Goal: Book appointment/travel/reservation

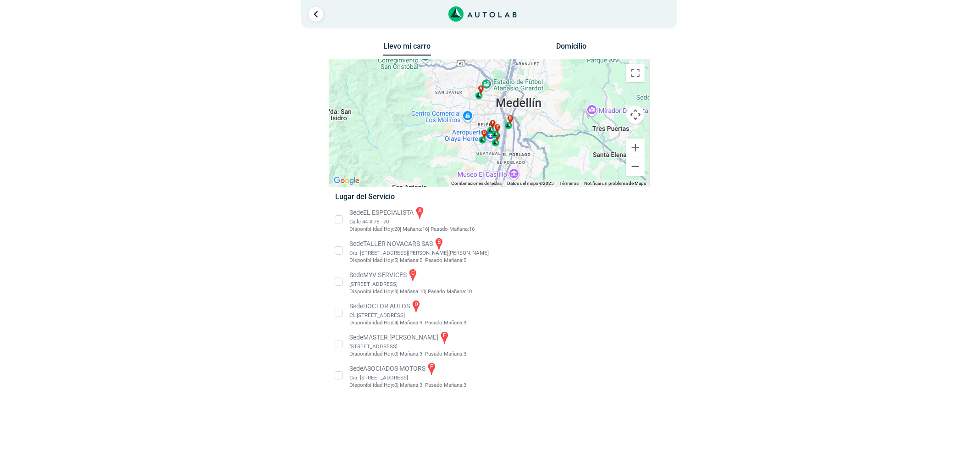
click at [396, 342] on li "Sede MASTER MOTRIZ e [STREET_ADDRESS]" at bounding box center [489, 344] width 322 height 28
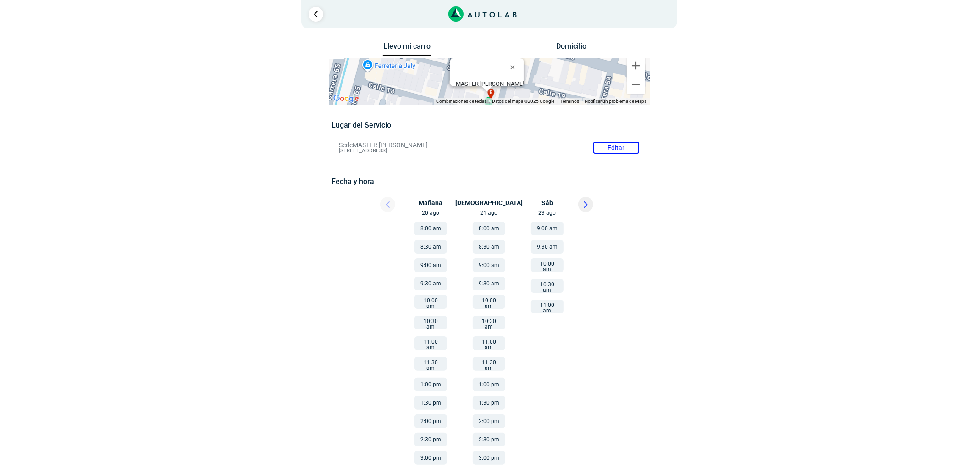
click at [582, 209] on button at bounding box center [585, 204] width 15 height 15
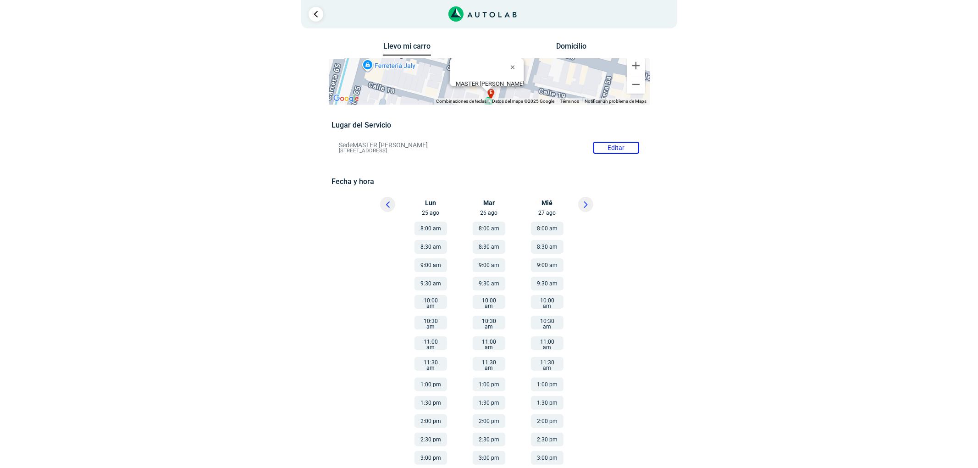
click at [387, 202] on icon at bounding box center [388, 204] width 4 height 6
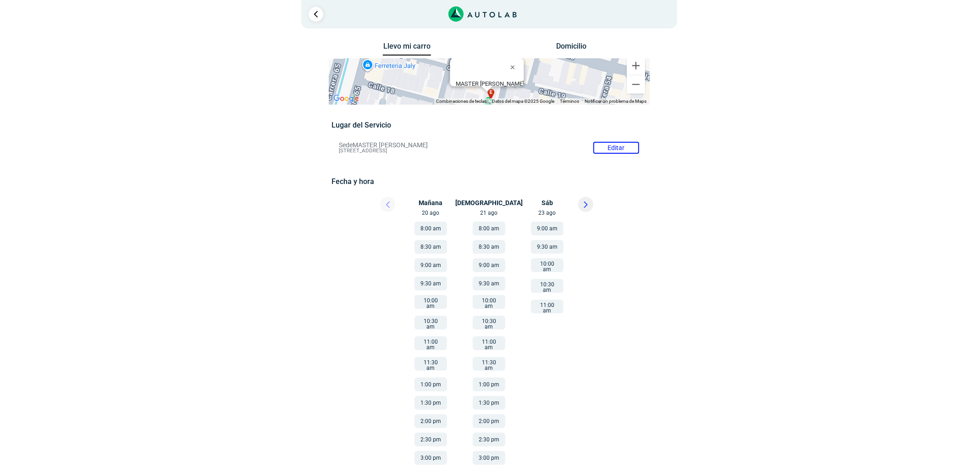
click at [546, 228] on button "9:00 am" at bounding box center [547, 229] width 33 height 14
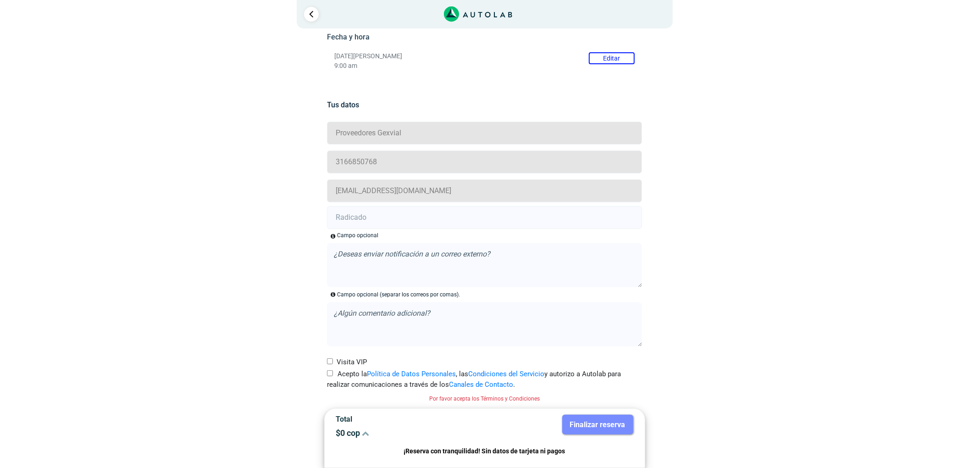
click at [335, 373] on label "Acepto la Política de Datos Personales , las Condiciones del Servicio y autoriz…" at bounding box center [484, 379] width 315 height 21
click at [333, 373] on input "Acepto la Política de Datos Personales , las Condiciones del Servicio y autoriz…" at bounding box center [330, 373] width 6 height 6
checkbox input "true"
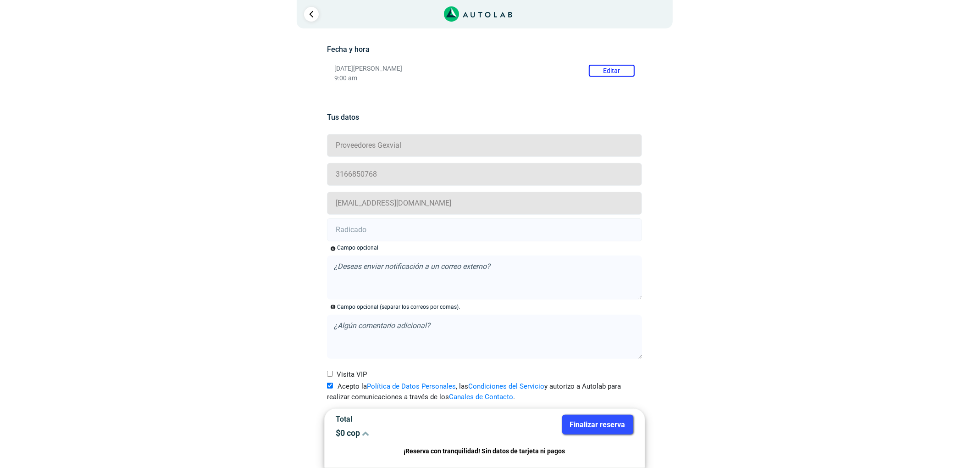
scroll to position [133, 0]
drag, startPoint x: 362, startPoint y: 229, endPoint x: 321, endPoint y: 239, distance: 42.0
click at [361, 228] on input "text" at bounding box center [484, 229] width 315 height 23
click at [399, 232] on input "text" at bounding box center [484, 229] width 315 height 23
paste input "20902745"
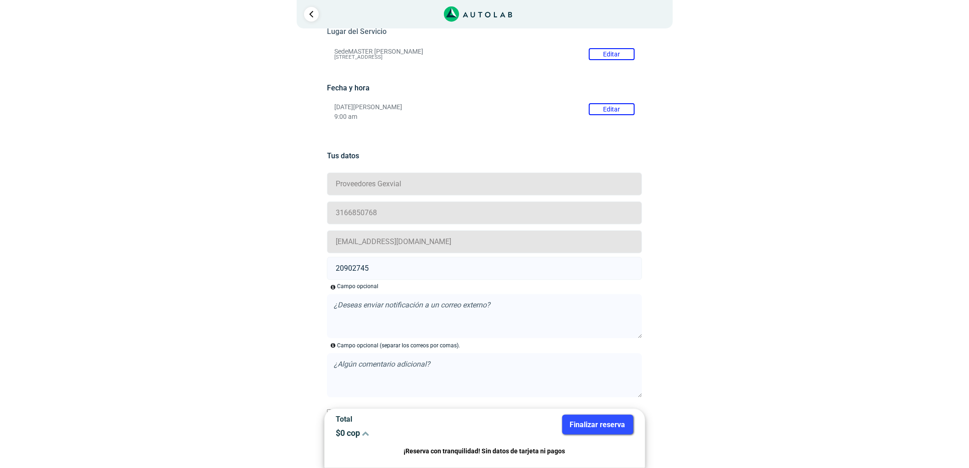
scroll to position [72, 0]
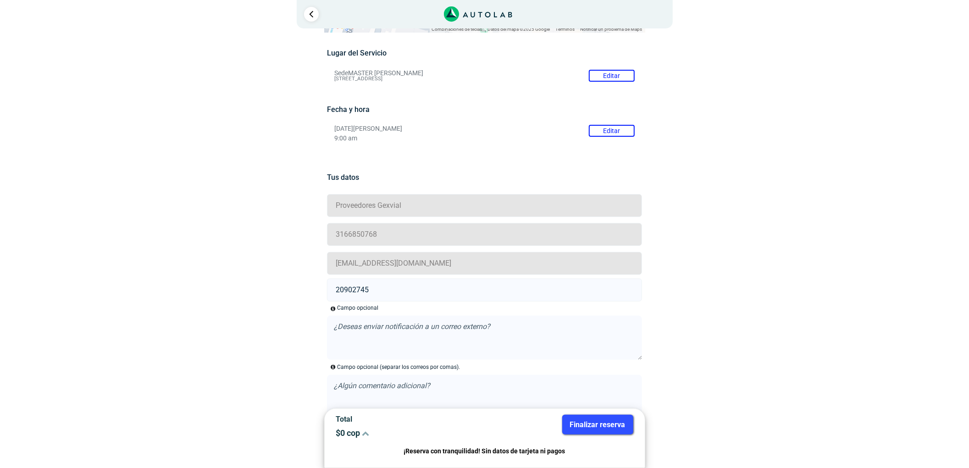
type input "20902745"
drag, startPoint x: 595, startPoint y: 427, endPoint x: 490, endPoint y: 270, distance: 189.5
click at [595, 427] on button "Finalizar reserva" at bounding box center [597, 425] width 71 height 20
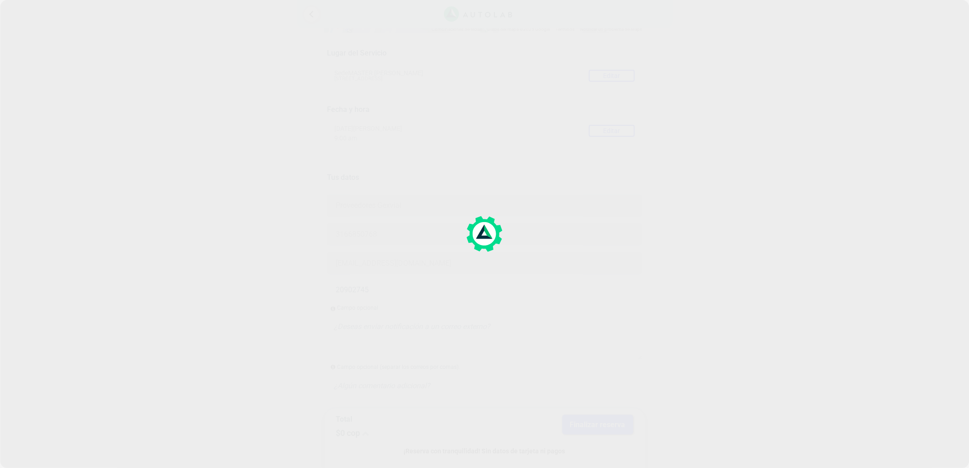
scroll to position [0, 0]
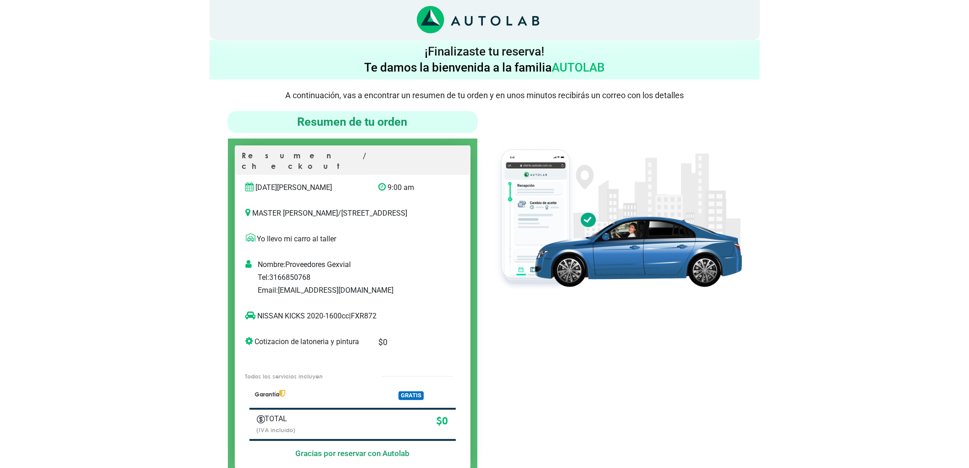
drag, startPoint x: 272, startPoint y: 177, endPoint x: 333, endPoint y: 178, distance: 61.5
click at [333, 182] on p "[DATE][PERSON_NAME]" at bounding box center [305, 187] width 119 height 11
drag, startPoint x: 395, startPoint y: 175, endPoint x: 410, endPoint y: 175, distance: 15.1
click at [410, 182] on p "9:00 am" at bounding box center [409, 187] width 62 height 11
click at [416, 186] on div "9:00 am" at bounding box center [410, 191] width 76 height 18
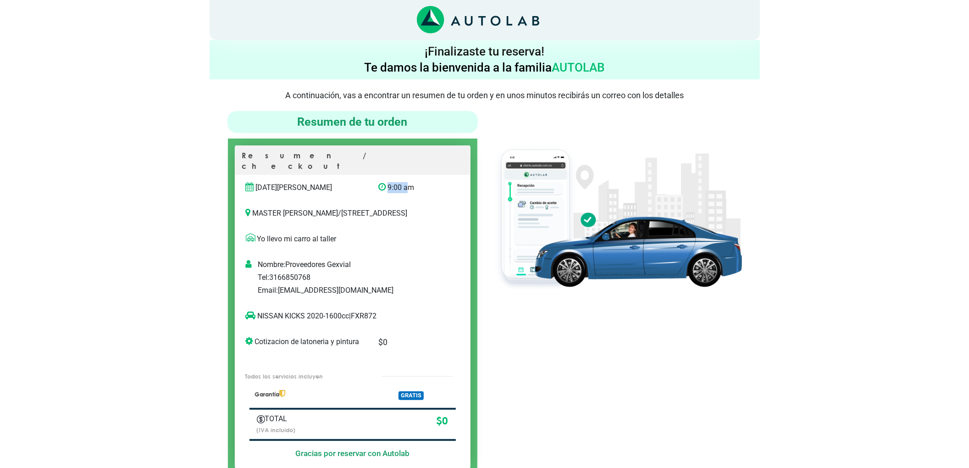
drag, startPoint x: 389, startPoint y: 178, endPoint x: 408, endPoint y: 178, distance: 18.8
click at [408, 182] on p "9:00 am" at bounding box center [409, 187] width 62 height 11
click at [417, 182] on p "9:00 am" at bounding box center [409, 187] width 62 height 11
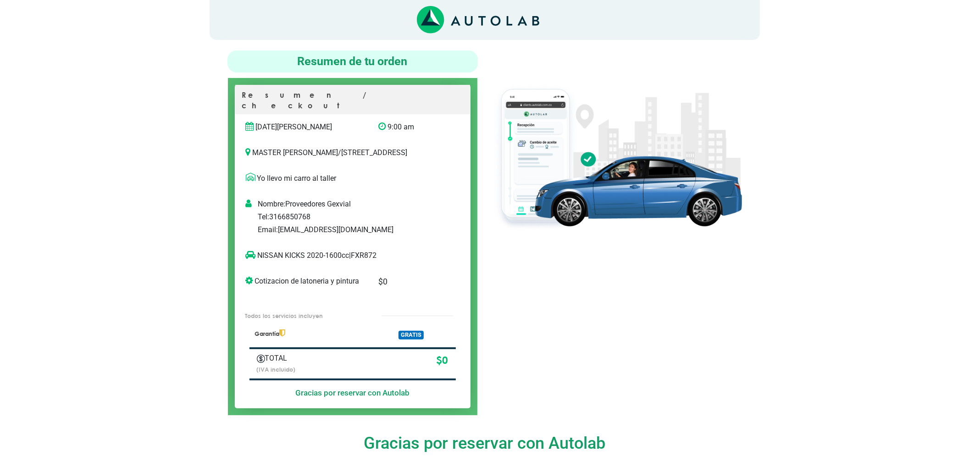
scroll to position [61, 0]
click at [372, 255] on p "NISSAN KICKS 2020-1600cc | FXR872" at bounding box center [343, 255] width 195 height 11
copy p "FXR872"
click at [372, 255] on p "NISSAN KICKS 2020-1600cc | FXR872" at bounding box center [343, 255] width 195 height 11
click at [303, 255] on p "NISSAN KICKS 2020-1600cc | FXR872" at bounding box center [343, 255] width 195 height 11
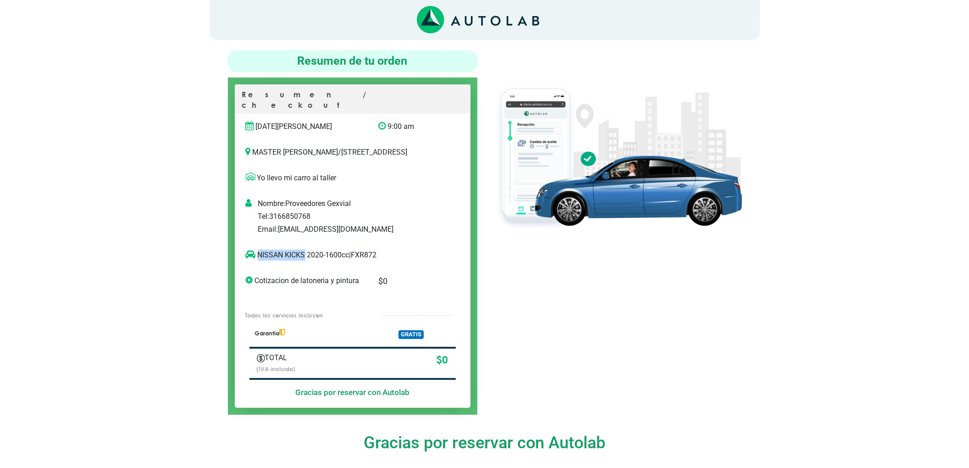
copy p "NISSAN KICKS"
drag, startPoint x: 305, startPoint y: 255, endPoint x: 259, endPoint y: 250, distance: 46.1
click at [259, 250] on p "NISSAN KICKS 2020-1600cc | FXR872" at bounding box center [343, 255] width 195 height 11
click at [614, 226] on img at bounding box center [617, 156] width 250 height 149
click at [611, 327] on div at bounding box center [617, 232] width 264 height 365
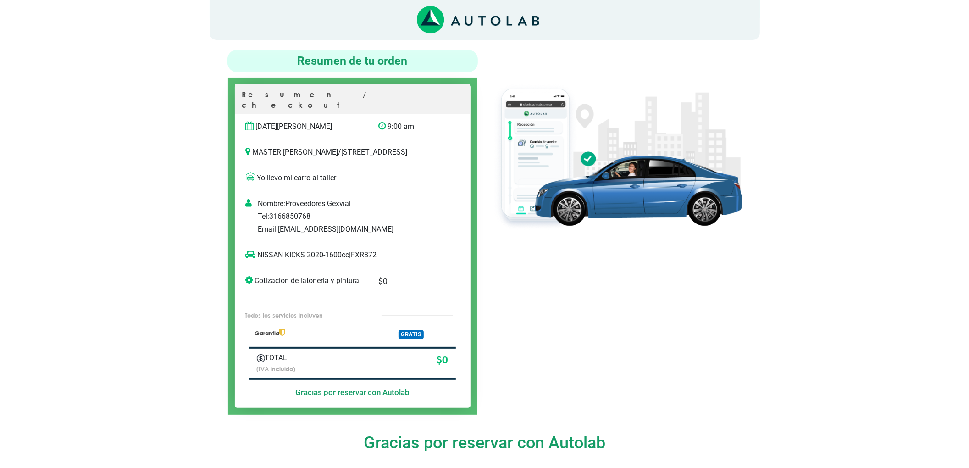
drag, startPoint x: 230, startPoint y: 79, endPoint x: 233, endPoint y: 86, distance: 7.6
click at [233, 86] on div "Resumen / checkout [DATE][PERSON_NAME] 9:00 am MASTER MOTRIZ /" at bounding box center [353, 246] width 250 height 337
